Goal: Task Accomplishment & Management: Complete application form

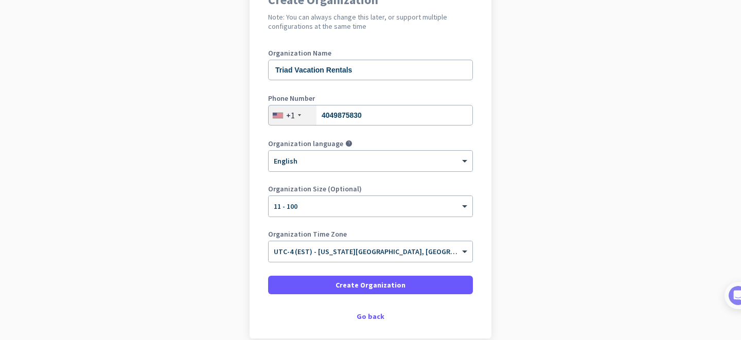
scroll to position [109, 0]
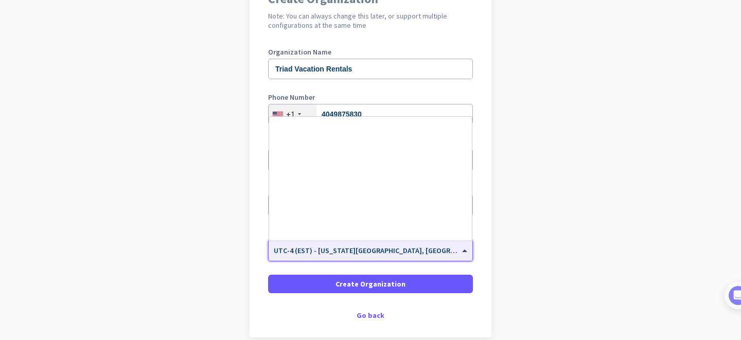
click at [401, 251] on input "text" at bounding box center [360, 247] width 173 height 8
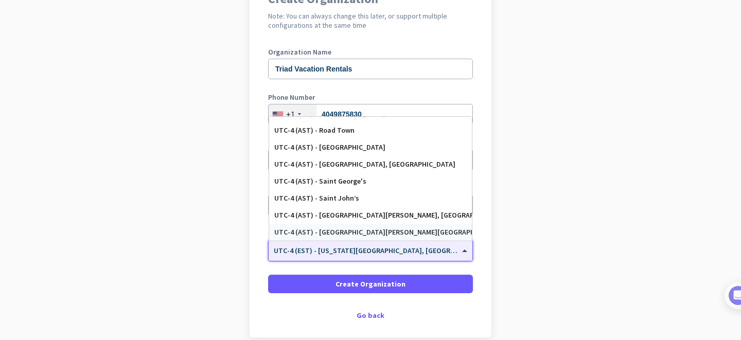
scroll to position [964, 0]
click at [515, 257] on app-onboarding-organization "Create Organization Note: You can always change this later, or support multiple…" at bounding box center [370, 181] width 741 height 415
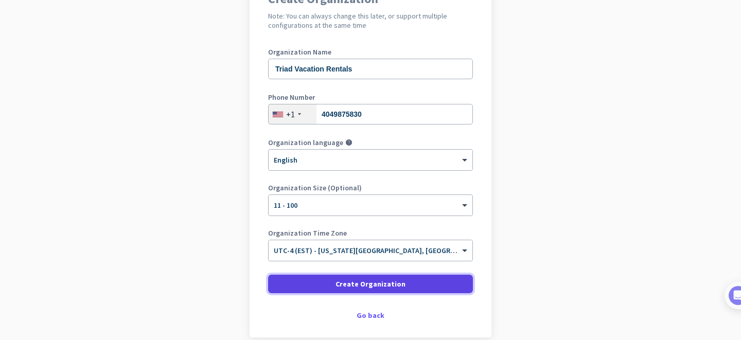
click at [396, 281] on span "Create Organization" at bounding box center [370, 284] width 70 height 10
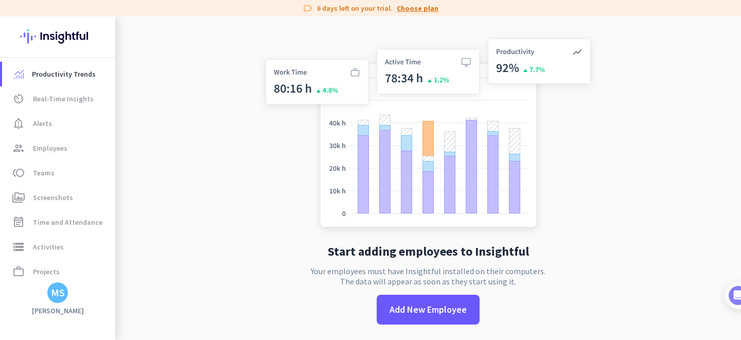
click at [414, 9] on link "Choose plan" at bounding box center [418, 8] width 42 height 10
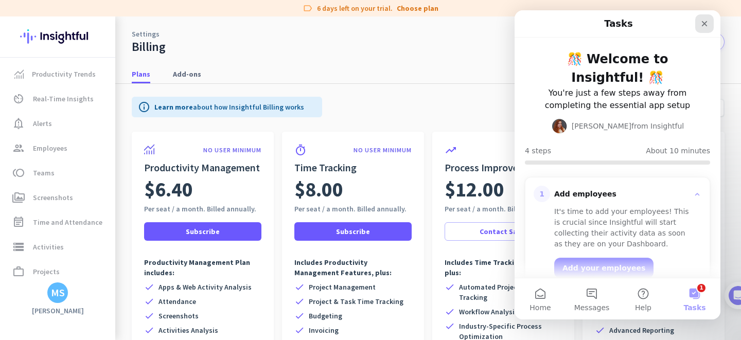
click at [709, 22] on div "Close" at bounding box center [704, 23] width 19 height 19
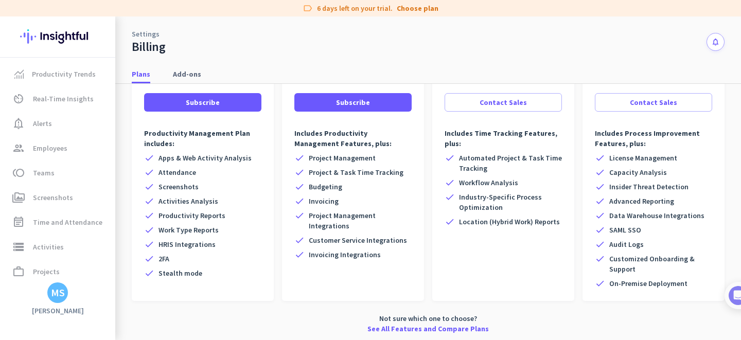
scroll to position [131, 0]
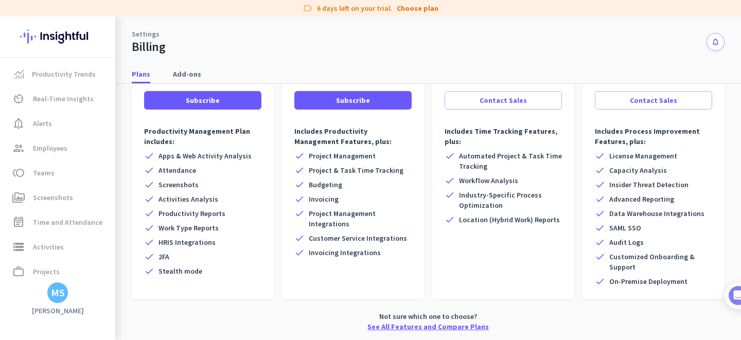
click at [412, 329] on link "See All Features and Compare Plans" at bounding box center [427, 327] width 121 height 10
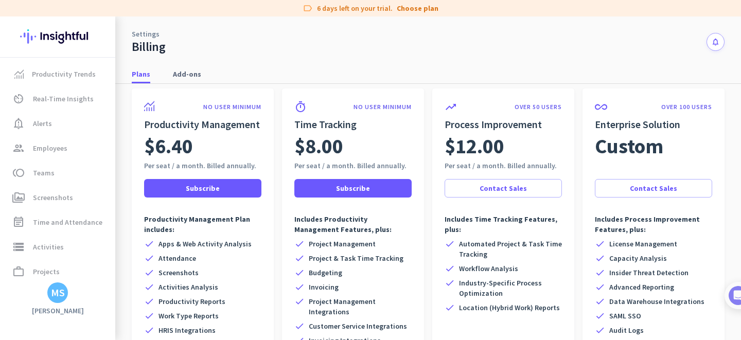
scroll to position [43, 0]
click at [54, 151] on span "Employees" at bounding box center [50, 148] width 34 height 12
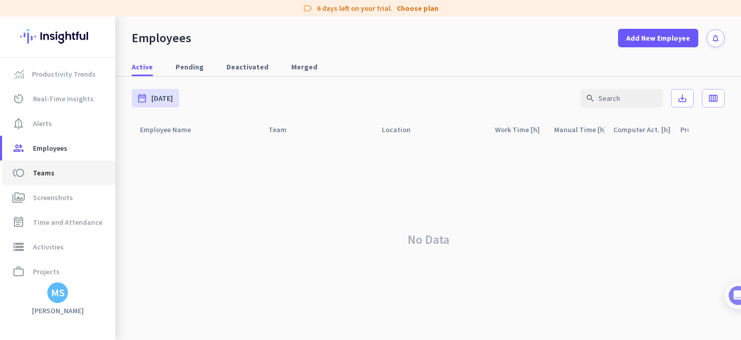
click at [57, 172] on span "toll Teams" at bounding box center [58, 173] width 97 height 12
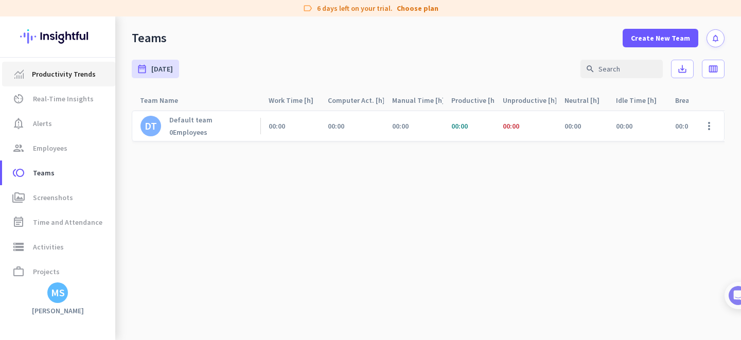
click at [59, 78] on span "Productivity Trends" at bounding box center [64, 74] width 64 height 12
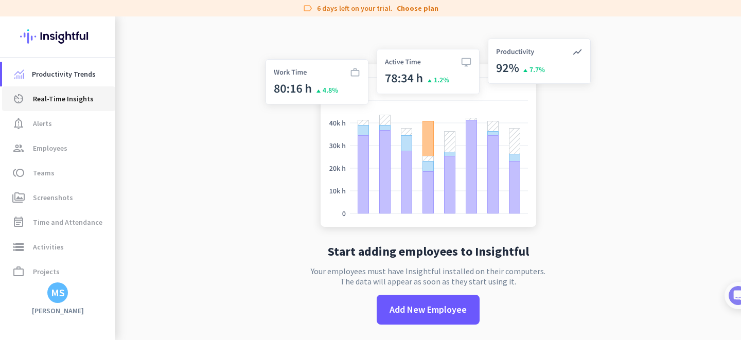
click at [62, 101] on span "Real-Time Insights" at bounding box center [63, 99] width 61 height 12
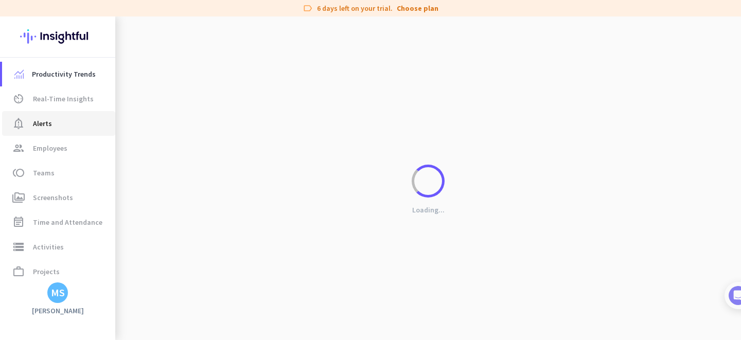
click at [60, 123] on span "notification_important Alerts" at bounding box center [58, 123] width 97 height 12
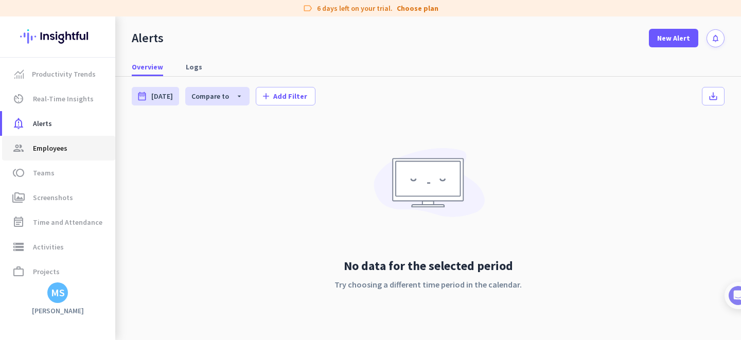
click at [62, 148] on span "Employees" at bounding box center [50, 148] width 34 height 12
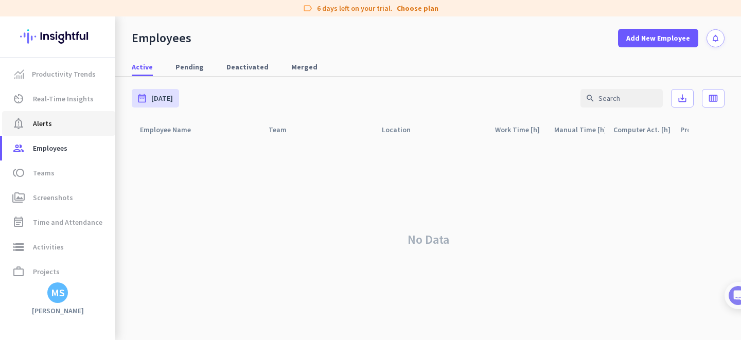
click at [52, 126] on span "notification_important Alerts" at bounding box center [58, 123] width 97 height 12
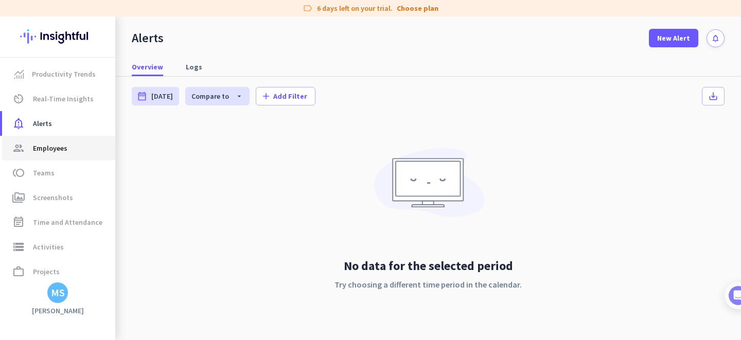
click at [59, 153] on span "Employees" at bounding box center [50, 148] width 34 height 12
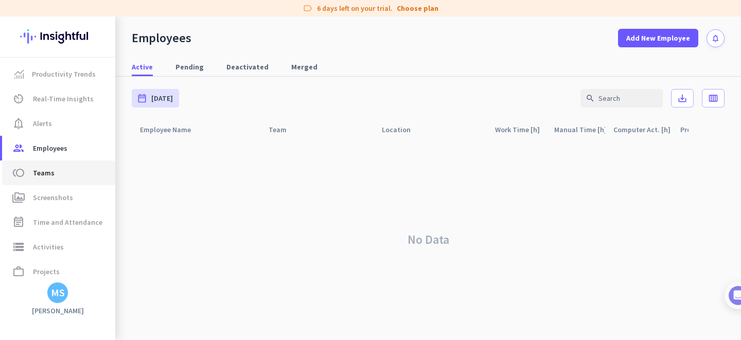
click at [58, 177] on span "toll Teams" at bounding box center [58, 173] width 97 height 12
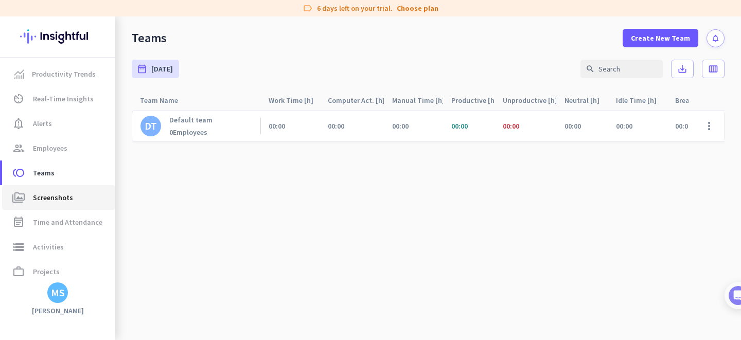
click at [58, 191] on link "perm_media Screenshots" at bounding box center [58, 197] width 113 height 25
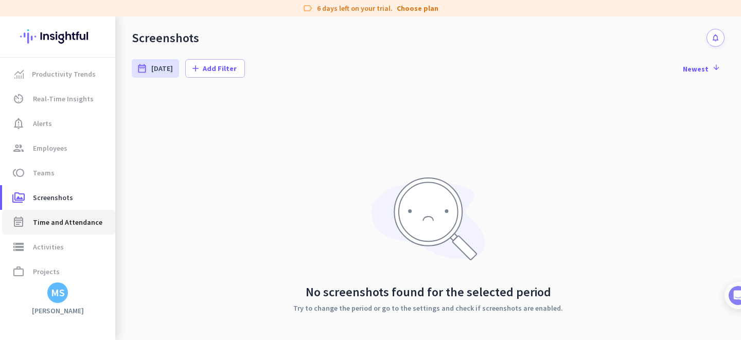
click at [59, 215] on link "event_note Time and Attendance" at bounding box center [58, 222] width 113 height 25
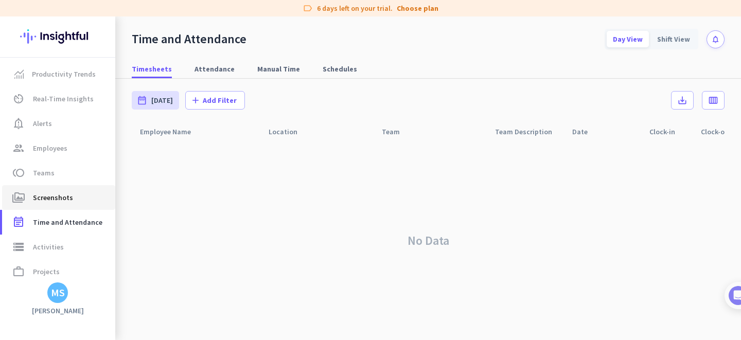
click at [56, 198] on span "Screenshots" at bounding box center [53, 197] width 40 height 12
